Goal: Navigation & Orientation: Find specific page/section

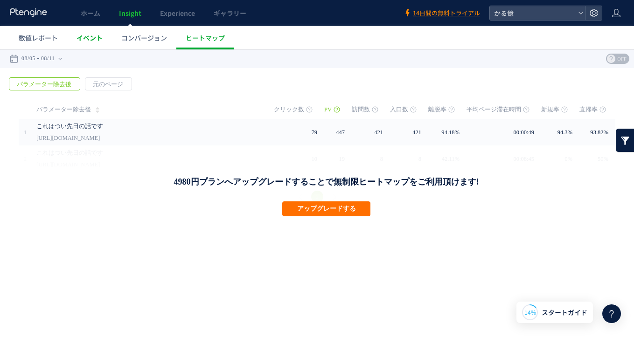
click at [84, 35] on span "イベント" at bounding box center [90, 37] width 26 height 9
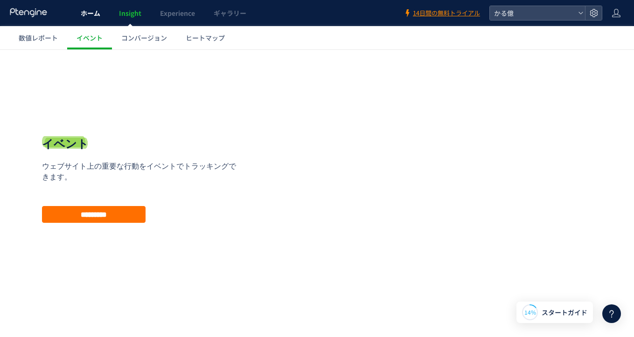
click at [96, 7] on link "ホーム" at bounding box center [90, 13] width 38 height 26
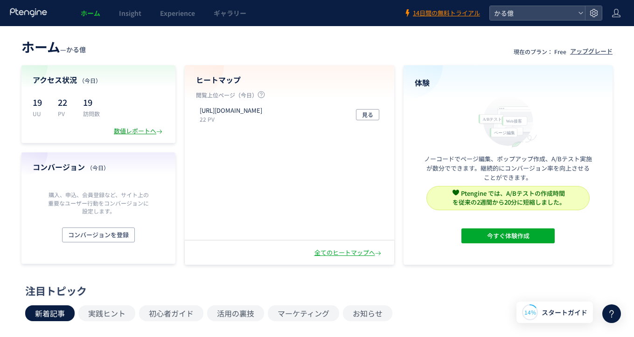
click at [120, 130] on div "数値レポートへ" at bounding box center [139, 131] width 50 height 9
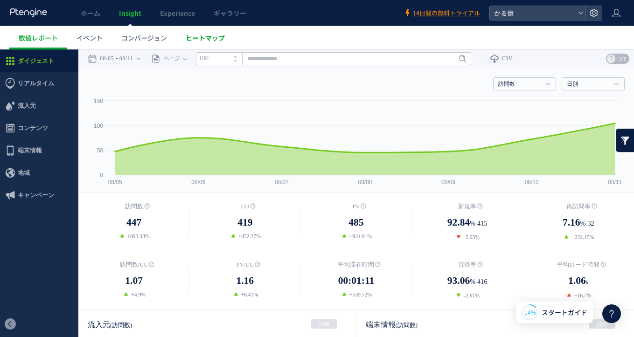
click at [185, 41] on link "ヒートマップ" at bounding box center [205, 37] width 58 height 23
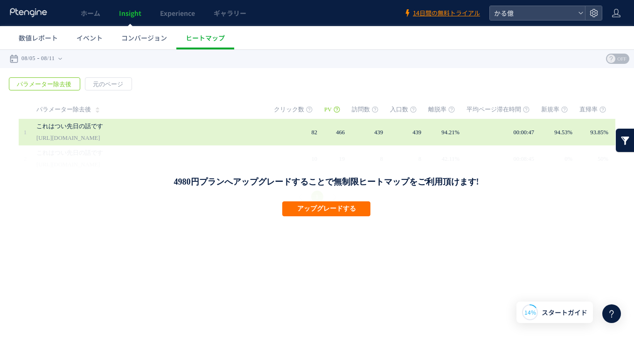
click at [260, 137] on div "これはつい先日の話です [URL][DOMAIN_NAME]" at bounding box center [148, 132] width 225 height 27
